Goal: Transaction & Acquisition: Purchase product/service

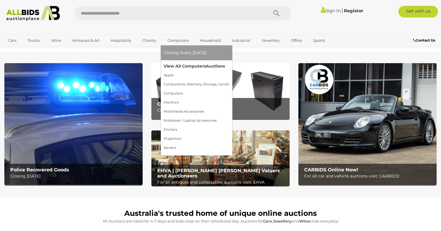
click at [181, 67] on link "View All Computers Auctions" at bounding box center [197, 66] width 66 height 9
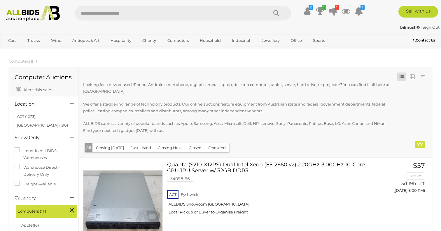
click at [26, 124] on link "[GEOGRAPHIC_DATA] (190)" at bounding box center [42, 125] width 51 height 5
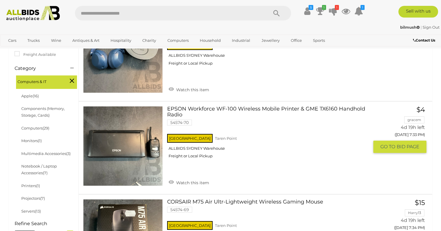
scroll to position [145, 0]
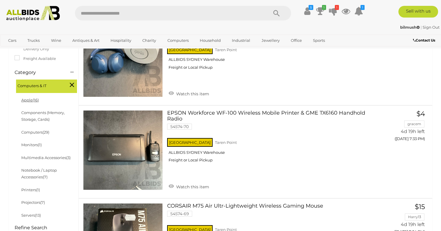
click at [34, 98] on span "(16)" at bounding box center [36, 100] width 6 height 5
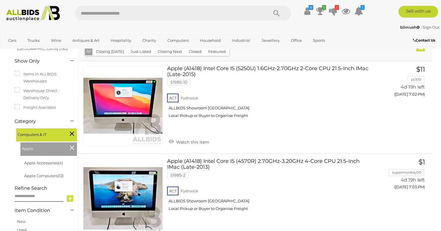
scroll to position [93, 0]
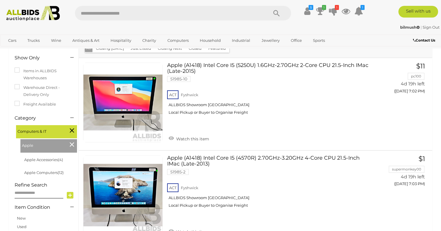
click at [72, 144] on icon at bounding box center [72, 144] width 4 height 8
